Goal: Task Accomplishment & Management: Manage account settings

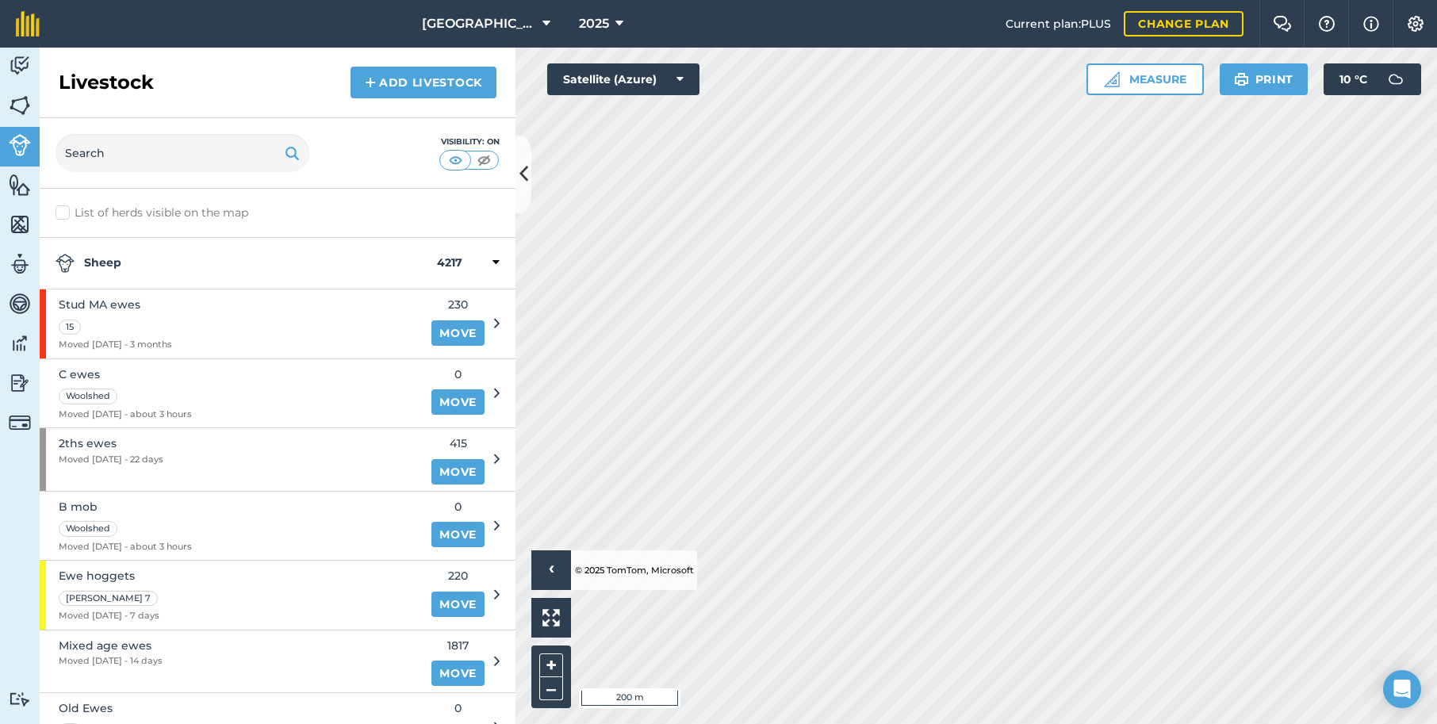
click at [11, 184] on img at bounding box center [20, 185] width 22 height 24
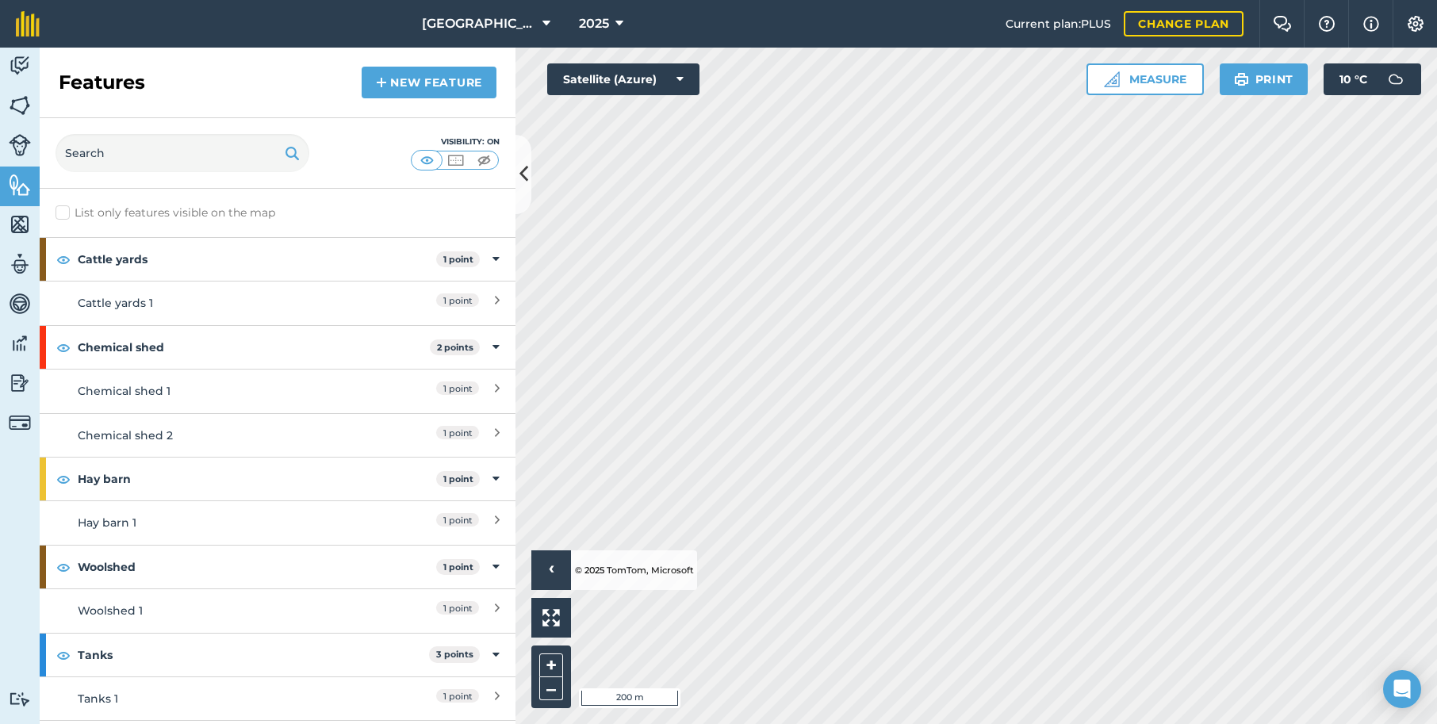
click at [16, 225] on img at bounding box center [20, 225] width 22 height 24
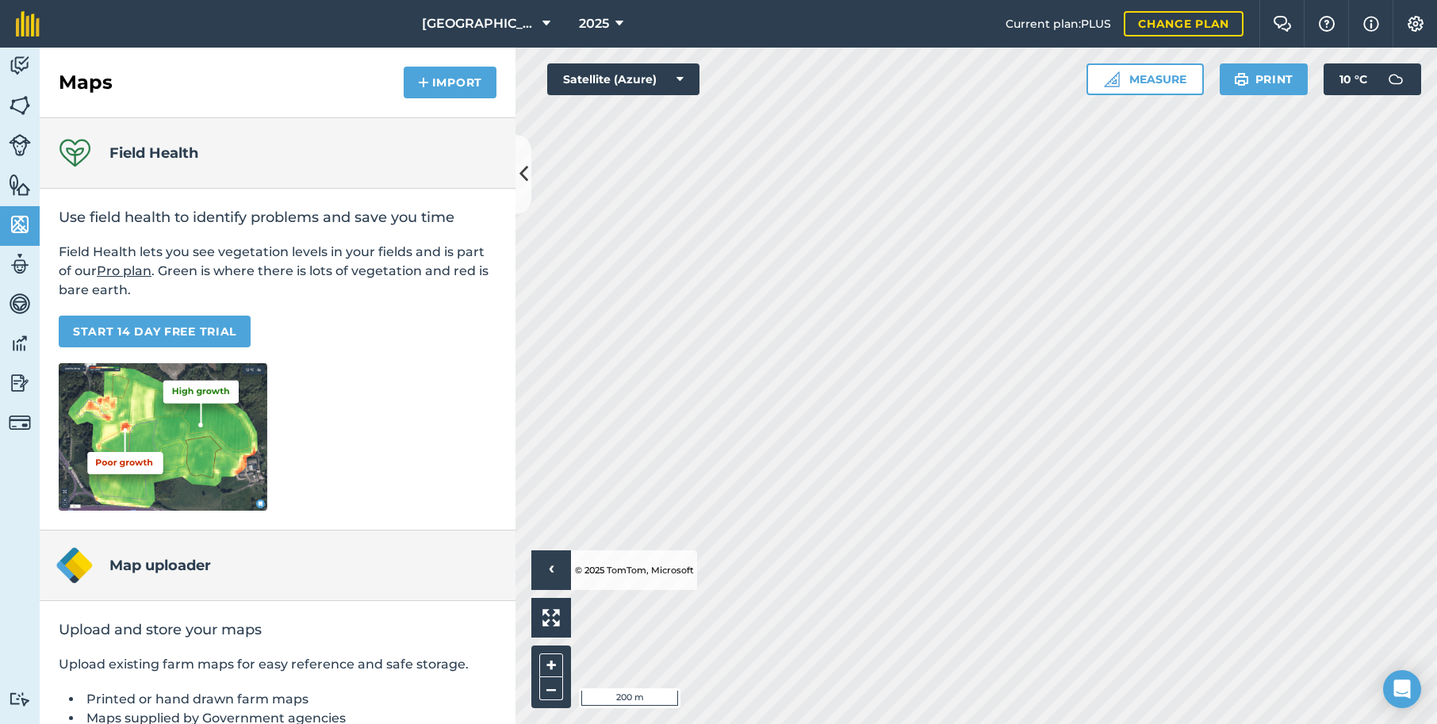
click at [21, 105] on img at bounding box center [20, 106] width 22 height 24
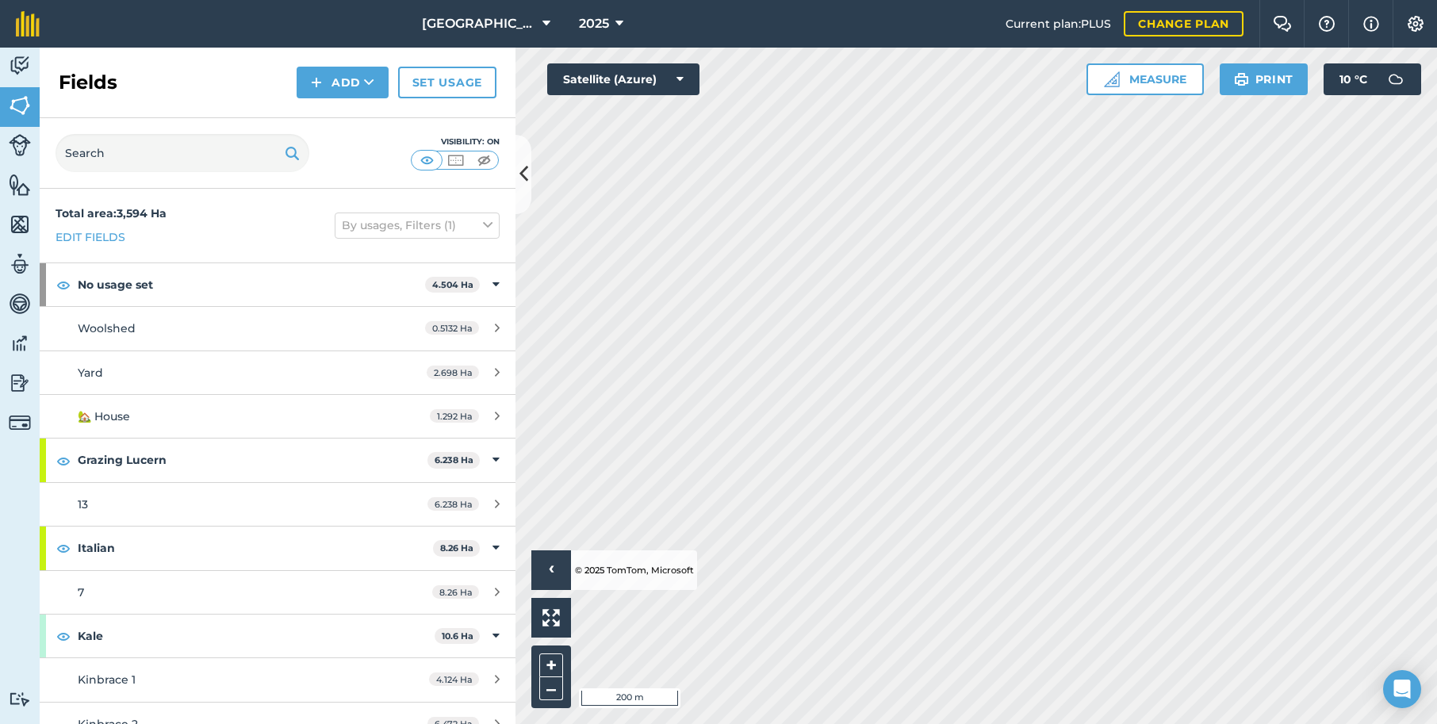
click at [87, 234] on link "Edit fields" at bounding box center [91, 236] width 70 height 17
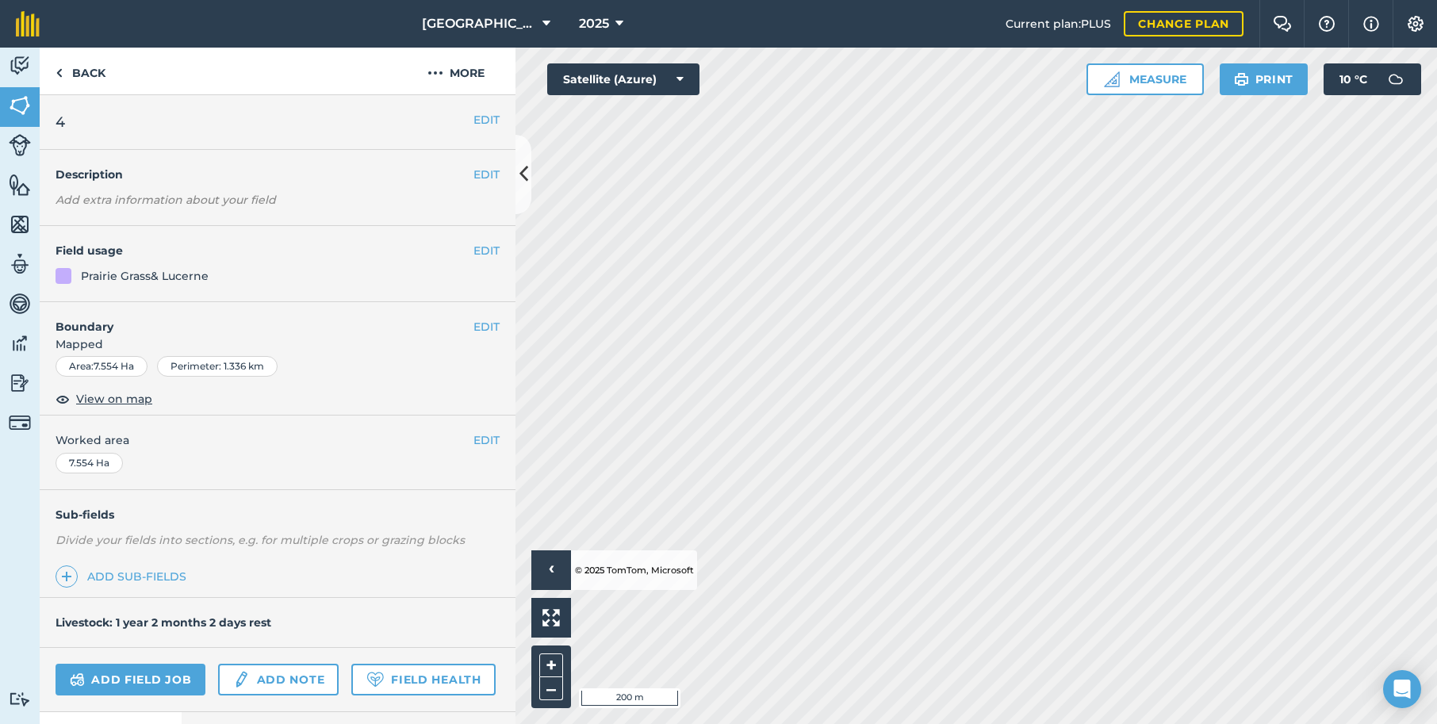
click at [479, 323] on button "EDIT" at bounding box center [486, 326] width 26 height 17
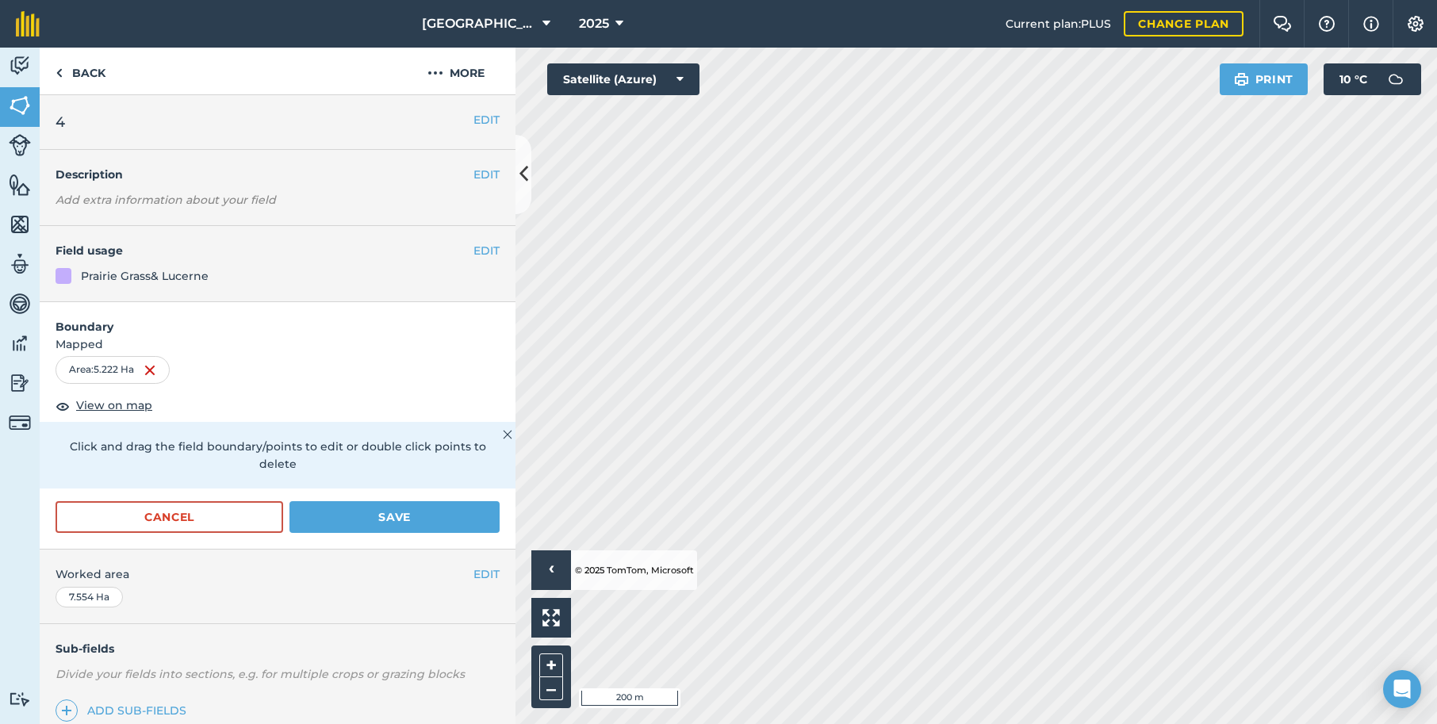
click at [412, 501] on button "Save" at bounding box center [394, 517] width 210 height 32
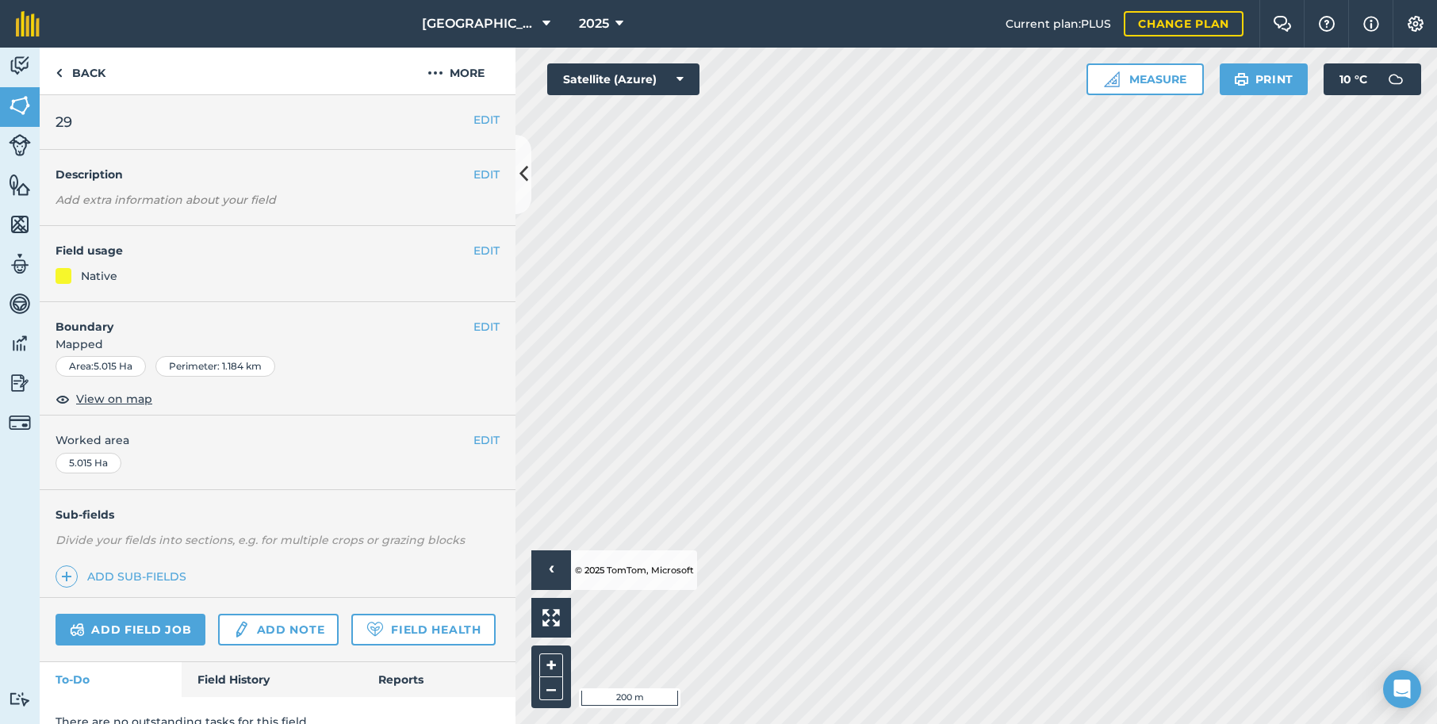
click at [484, 325] on button "EDIT" at bounding box center [486, 326] width 26 height 17
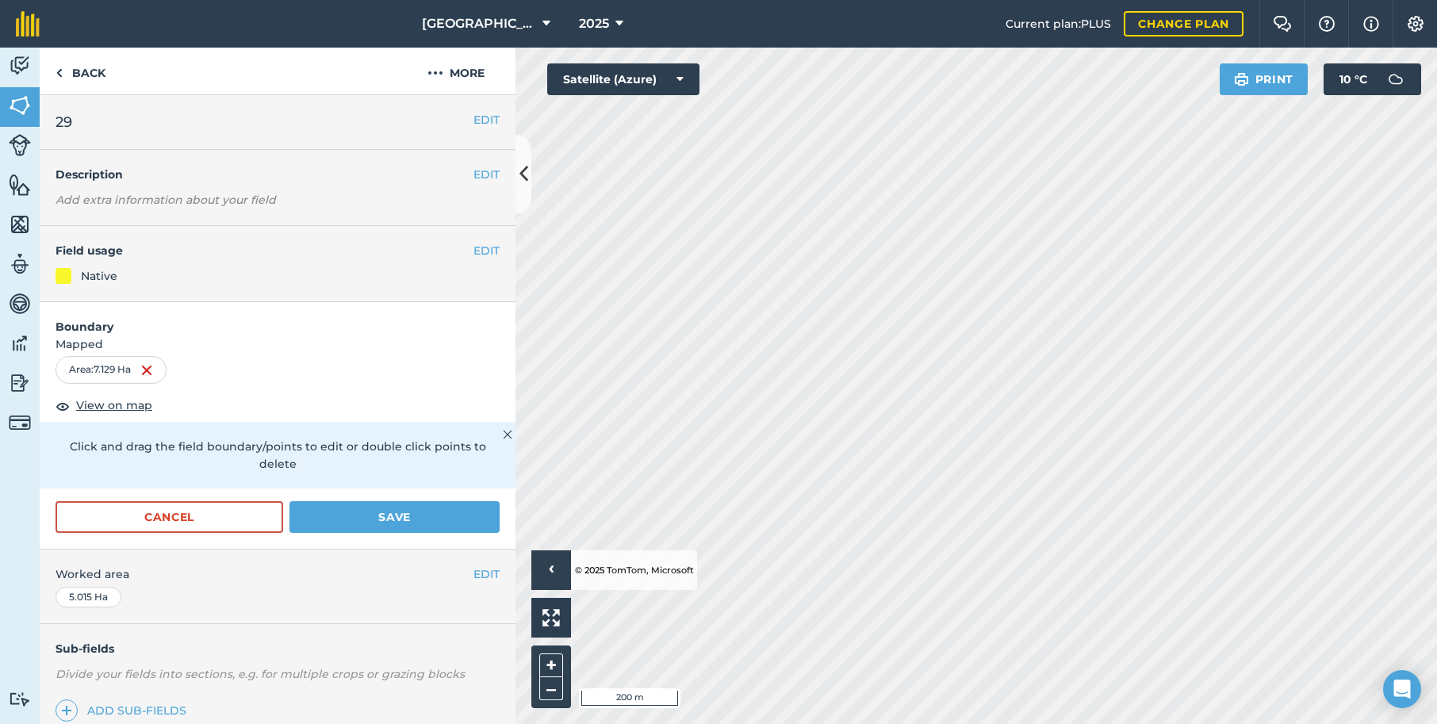
click at [397, 501] on button "Save" at bounding box center [394, 517] width 210 height 32
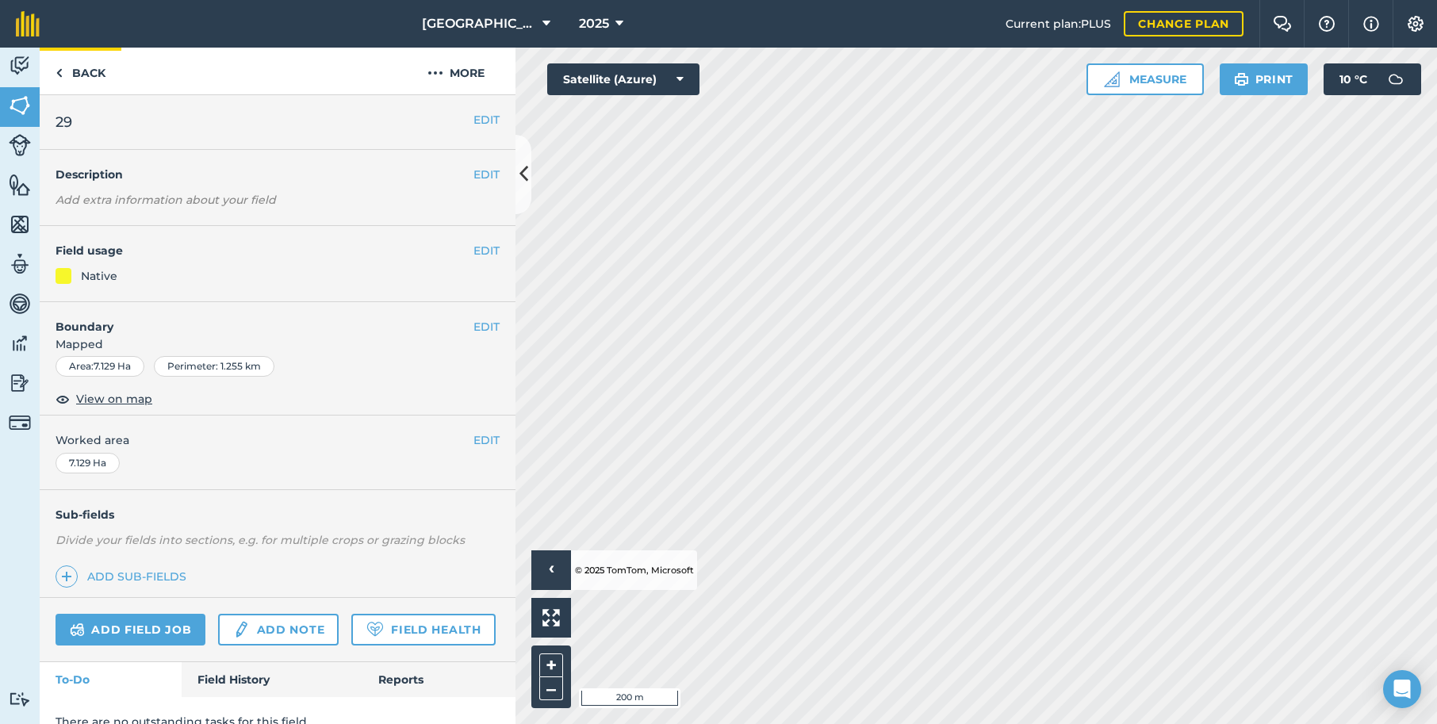
click at [78, 71] on link "Back" at bounding box center [81, 71] width 82 height 47
